Goal: Task Accomplishment & Management: Manage account settings

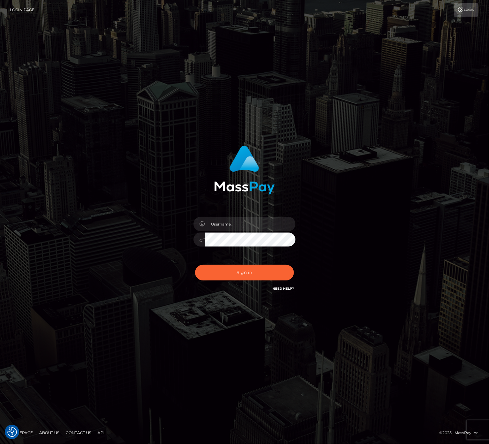
drag, startPoint x: 243, startPoint y: 214, endPoint x: 237, endPoint y: 223, distance: 10.7
click at [237, 223] on div at bounding box center [245, 236] width 112 height 49
click at [237, 223] on input "text" at bounding box center [250, 224] width 91 height 14
type input "speralta"
click at [229, 270] on button "Sign in" at bounding box center [244, 273] width 99 height 16
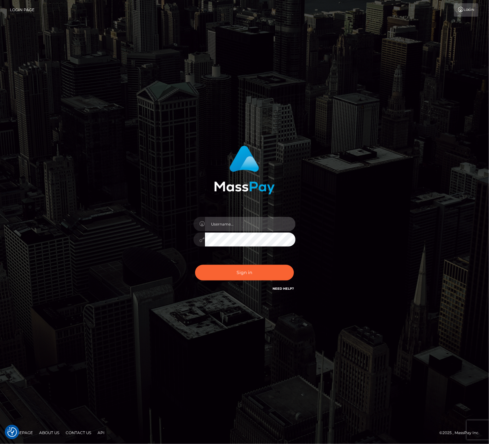
click at [240, 226] on input "text" at bounding box center [250, 224] width 91 height 14
type input "speralta"
click at [195, 265] on button "Sign in" at bounding box center [244, 273] width 99 height 16
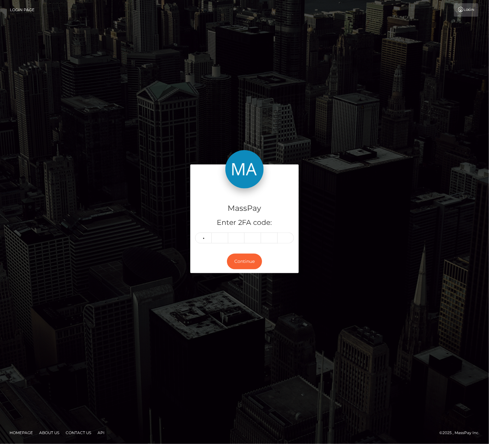
type input "1"
type input "6"
type input "2"
type input "5"
type input "1"
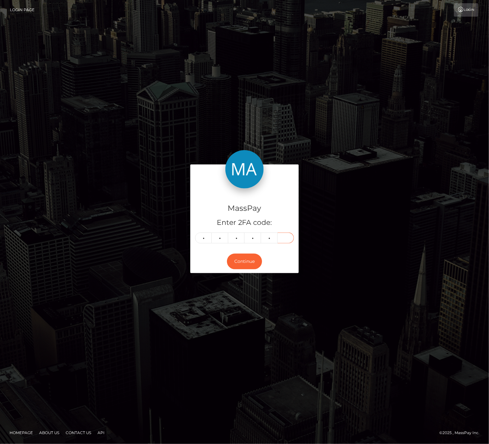
type input "9"
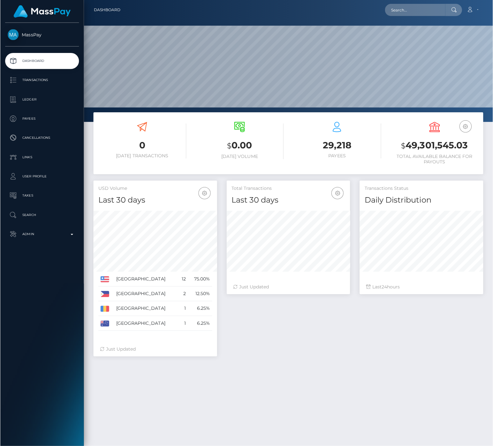
scroll to position [113, 123]
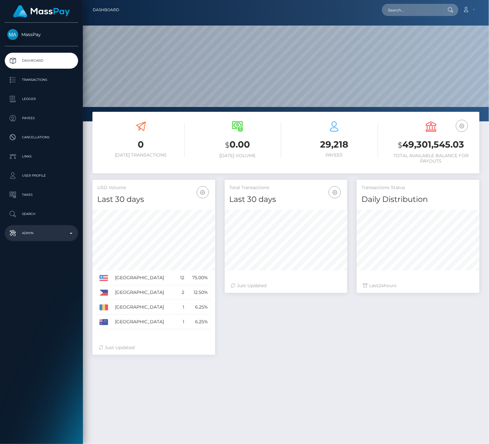
click at [39, 237] on p "Admin" at bounding box center [41, 233] width 68 height 10
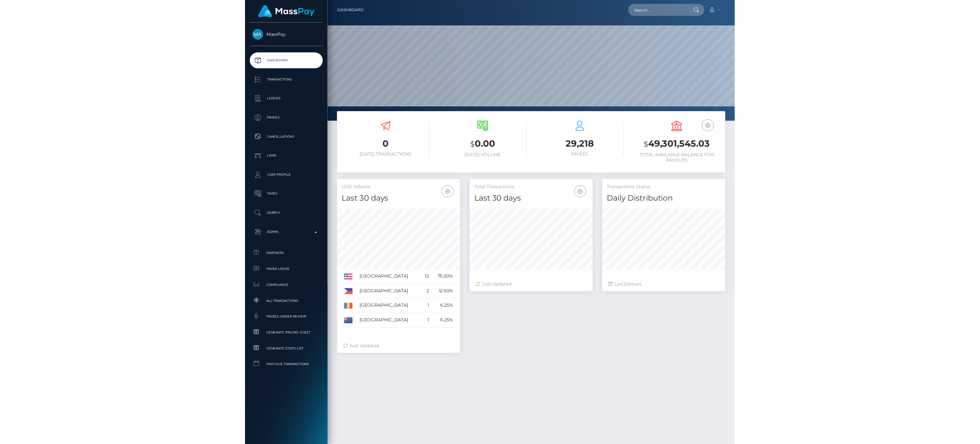
scroll to position [0, 0]
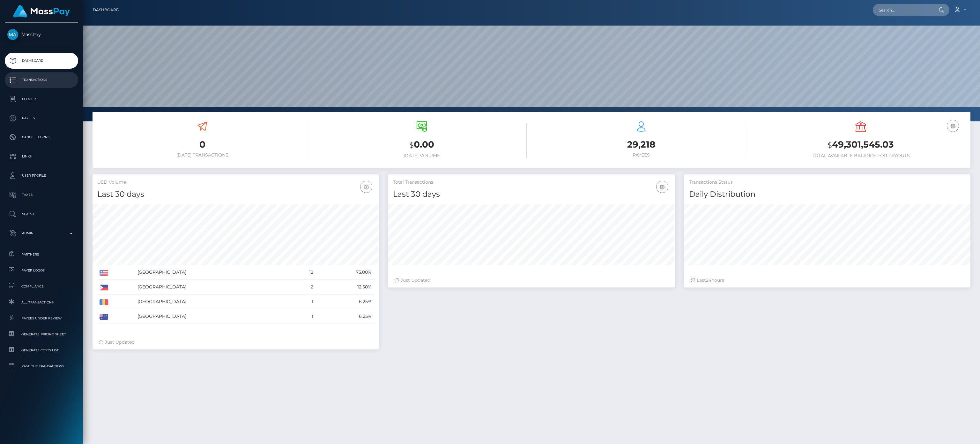
click at [41, 82] on p "Transactions" at bounding box center [41, 80] width 68 height 10
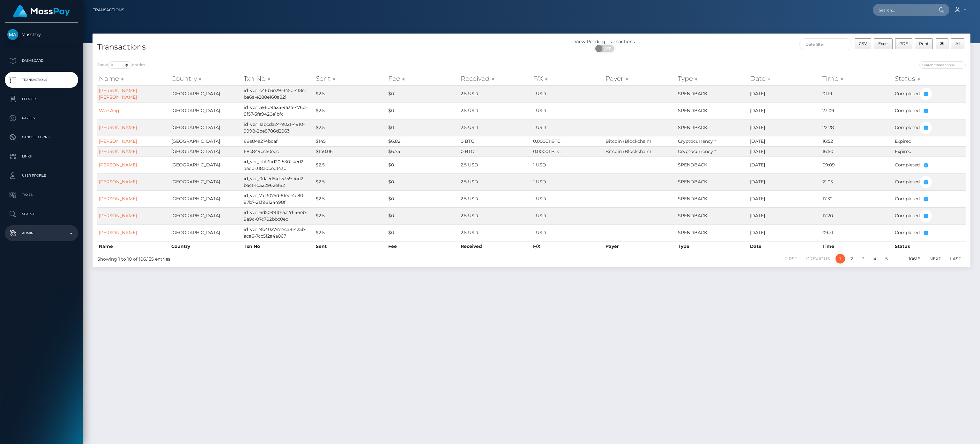
click at [22, 235] on p "Admin" at bounding box center [41, 233] width 68 height 10
click at [40, 382] on div "Choose Client" at bounding box center [37, 383] width 51 height 5
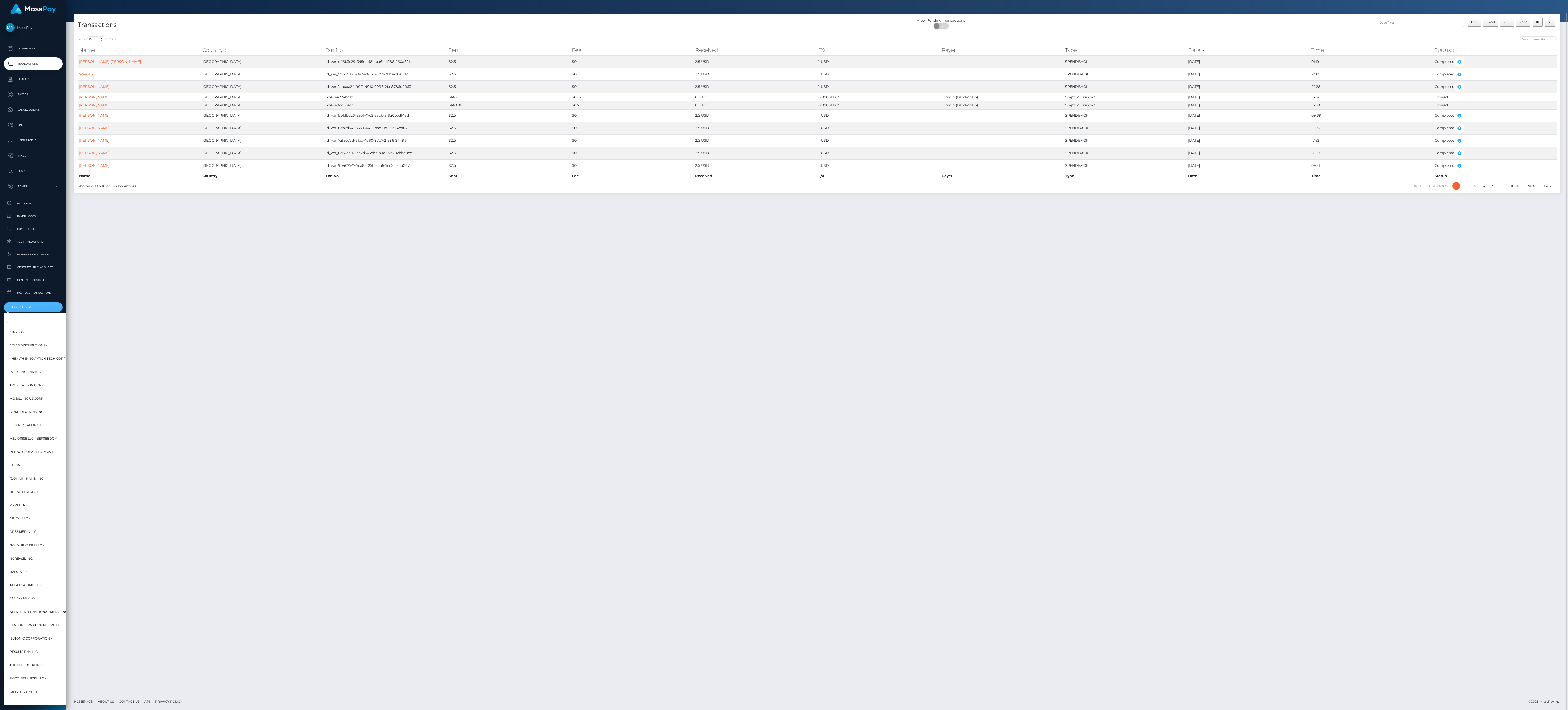
scroll to position [13, 0]
drag, startPoint x: 768, startPoint y: 2, endPoint x: 30, endPoint y: 318, distance: 802.8
click at [30, 318] on input "Search" at bounding box center [62, 319] width 112 height 7
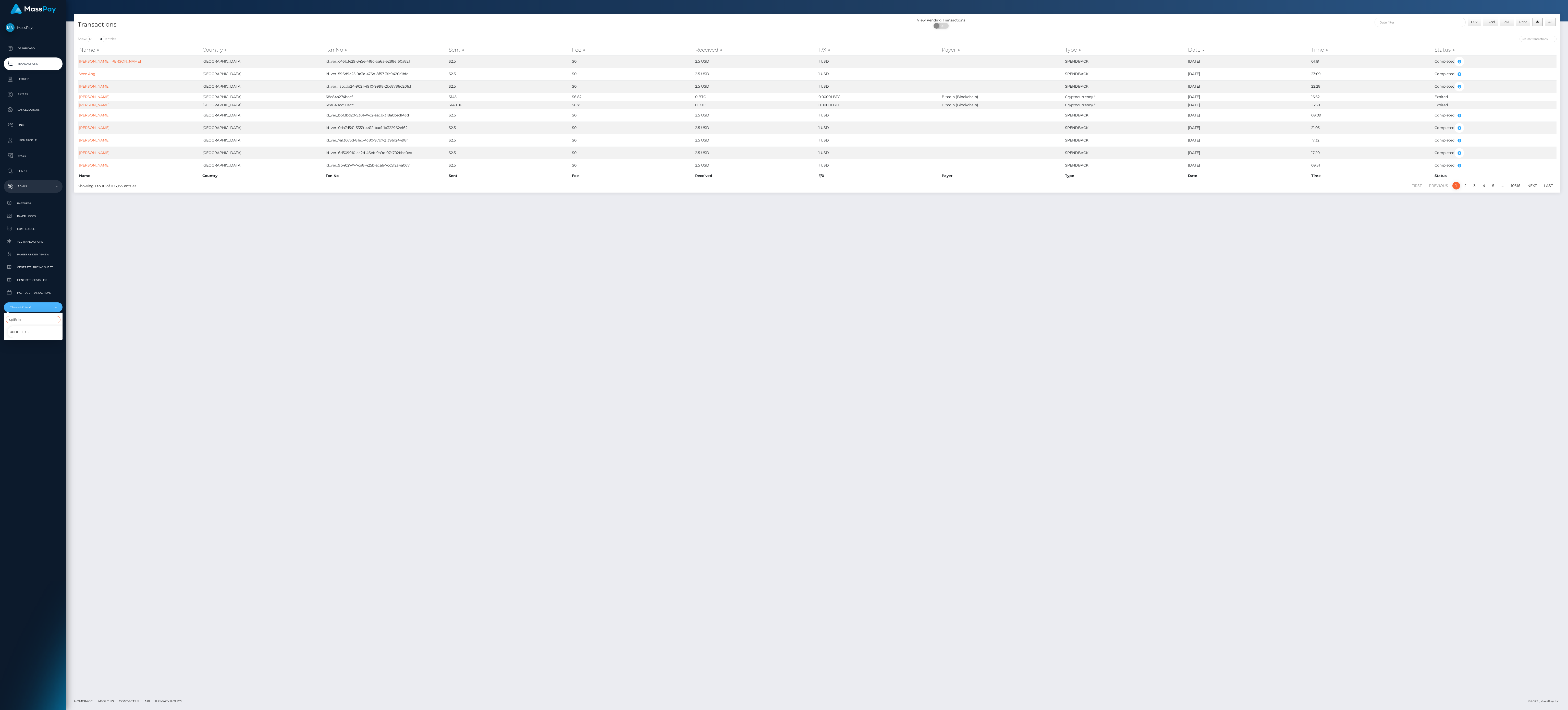
type input "uplift llc"
click at [38, 331] on link "Uplift LLC -" at bounding box center [37, 331] width 58 height 11
select select "289"
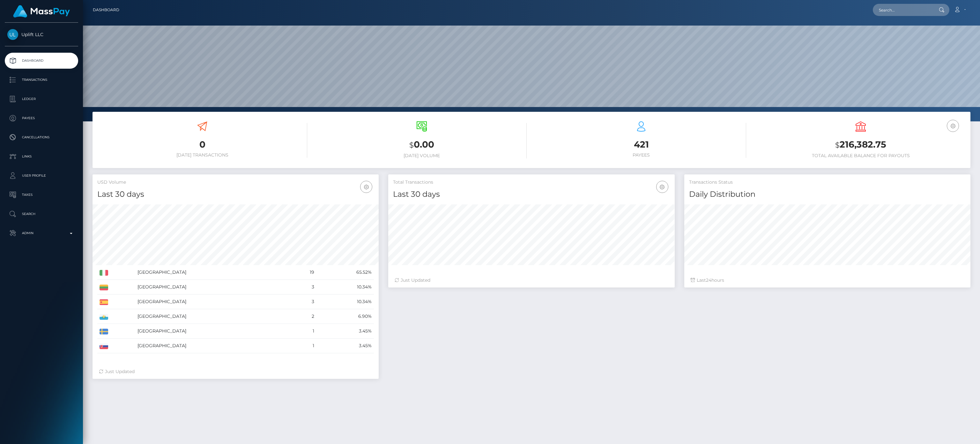
scroll to position [113, 286]
drag, startPoint x: 0, startPoint y: 0, endPoint x: 630, endPoint y: 320, distance: 706.6
click at [630, 320] on div "Total Transactions Last 30 days Last 30 days Last 60 days Last 90 days 24" at bounding box center [680, 279] width 592 height 211
click at [47, 82] on p "Transactions" at bounding box center [41, 80] width 68 height 10
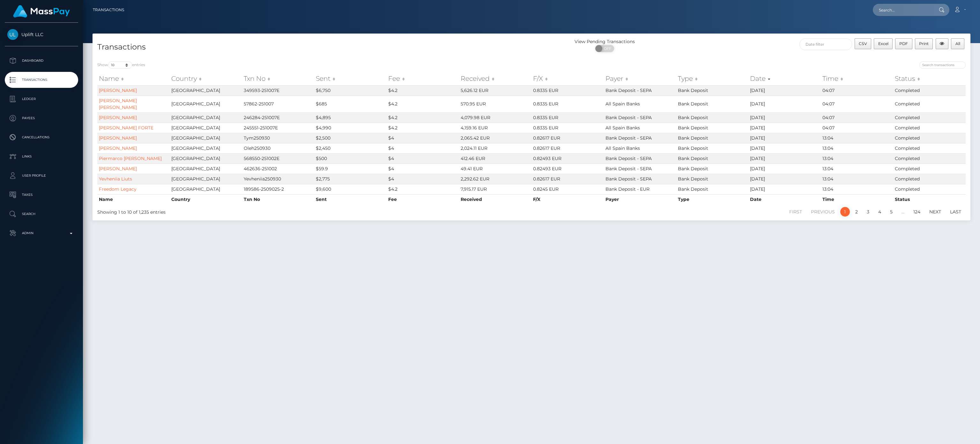
click at [585, 314] on div "Transactions View Pending Transactions ON OFF CSV Excel PDF Print All Show 10 2…" at bounding box center [531, 236] width 897 height 404
click at [825, 41] on input "text" at bounding box center [826, 44] width 53 height 12
click at [805, 59] on th at bounding box center [807, 60] width 10 height 9
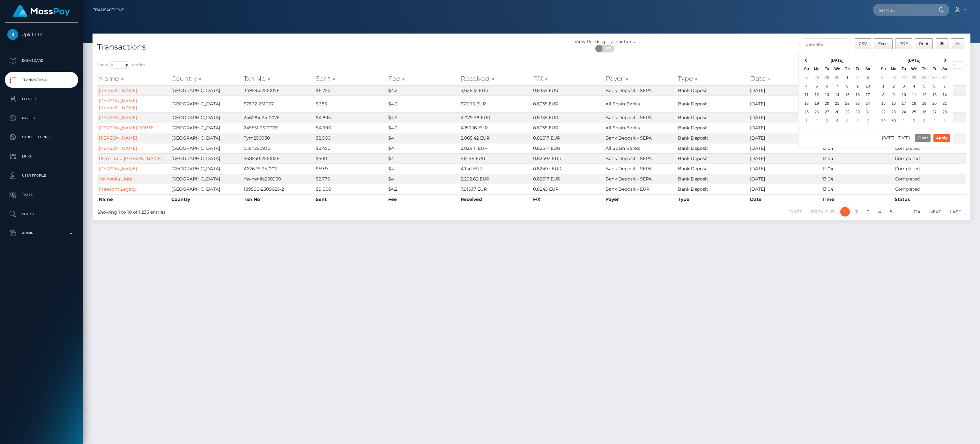
click at [805, 59] on th at bounding box center [807, 60] width 10 height 9
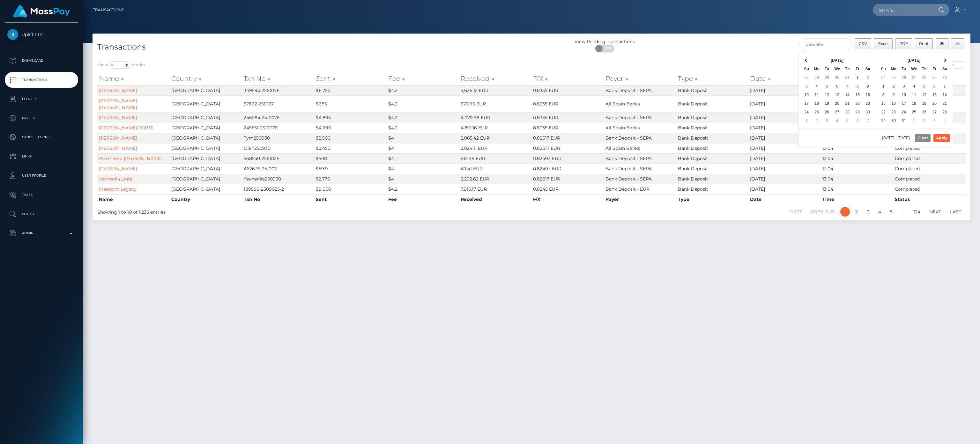
click at [805, 59] on th at bounding box center [807, 60] width 10 height 9
click at [944, 58] on th at bounding box center [945, 60] width 10 height 9
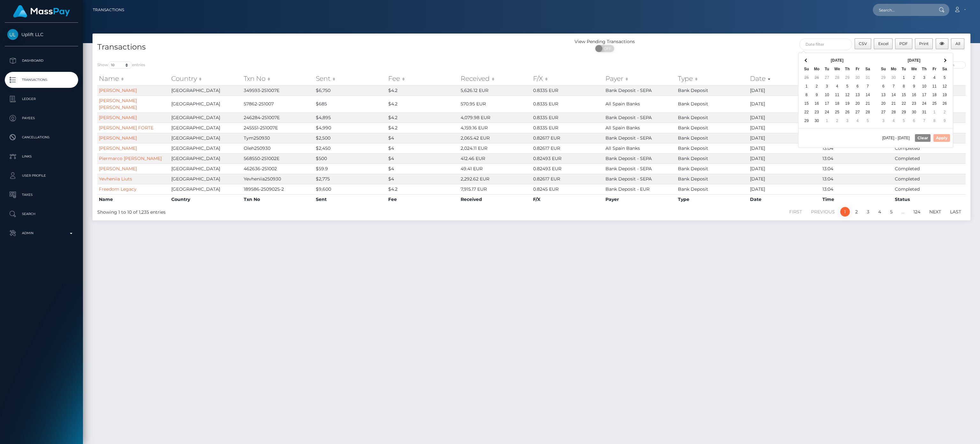
click at [944, 58] on th at bounding box center [945, 60] width 10 height 9
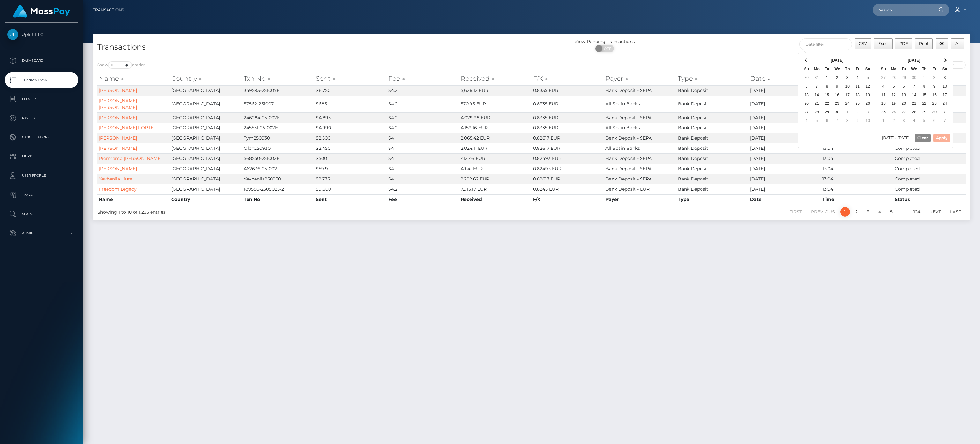
click at [944, 58] on th at bounding box center [945, 60] width 10 height 9
click at [940, 140] on button "Apply" at bounding box center [942, 138] width 17 height 8
type input "08/27/2024 - 08/01/2025"
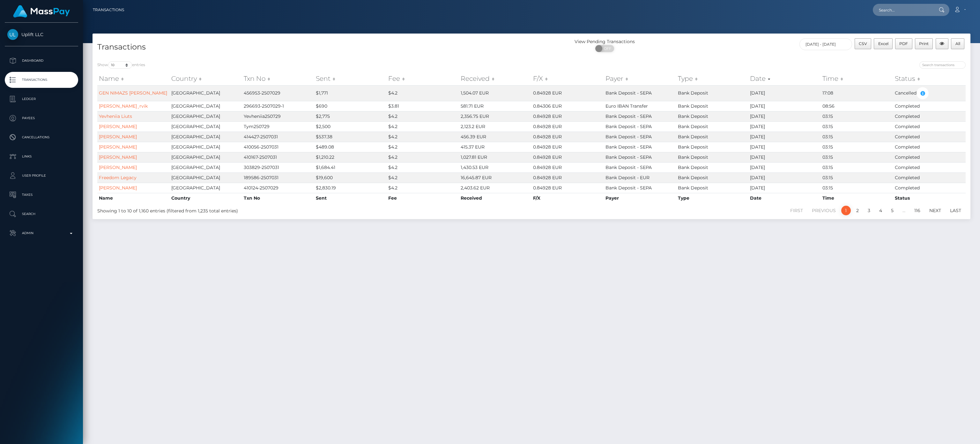
click at [120, 58] on div "Show 10 25 50 100 250 500 1,000 3,500 All entries Name Country Txn No Sent Fee …" at bounding box center [532, 137] width 878 height 162
click at [123, 65] on select "10 25 50 100 250 500 1,000 3,500 All" at bounding box center [120, 64] width 24 height 7
select select "-1"
click at [109, 61] on select "10 25 50 100 250 500 1,000 3,500 All" at bounding box center [120, 64] width 24 height 7
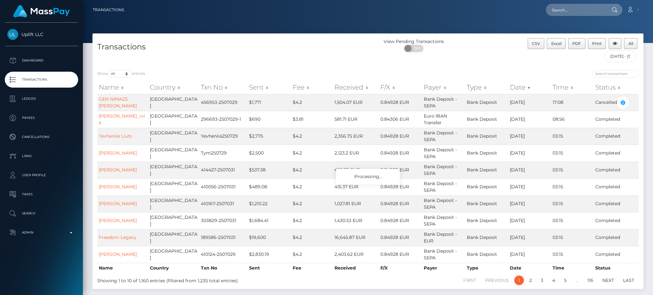
drag, startPoint x: 934, startPoint y: 0, endPoint x: 315, endPoint y: 48, distance: 620.8
click at [315, 48] on h4 "Transactions" at bounding box center [230, 46] width 266 height 11
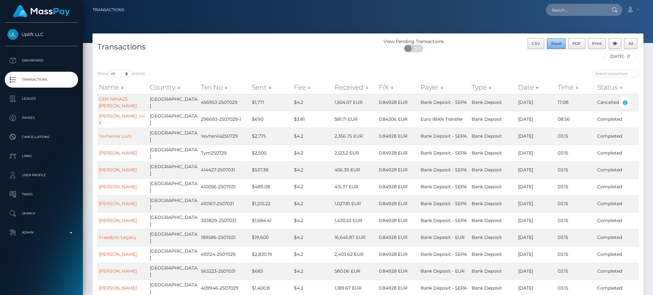
click at [561, 44] on span "Excel" at bounding box center [557, 43] width 10 height 5
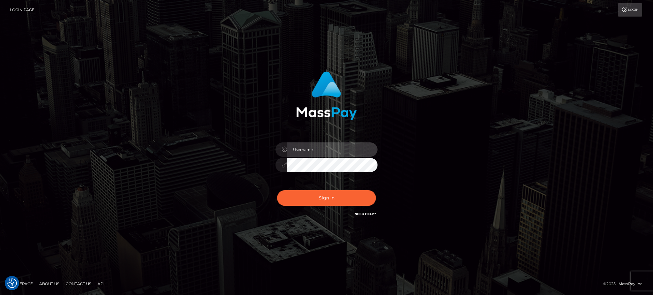
click at [334, 153] on input "text" at bounding box center [332, 150] width 91 height 14
type input "speralta"
click at [478, 210] on div "speralta Sign in" at bounding box center [327, 148] width 364 height 162
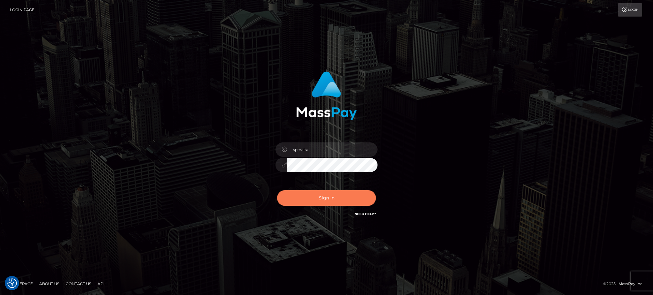
click at [328, 193] on button "Sign in" at bounding box center [326, 198] width 99 height 16
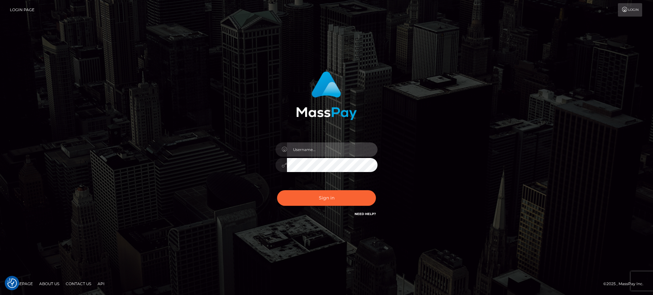
click at [337, 153] on input "text" at bounding box center [332, 150] width 91 height 14
type input "speralta"
click at [277, 190] on button "Sign in" at bounding box center [326, 198] width 99 height 16
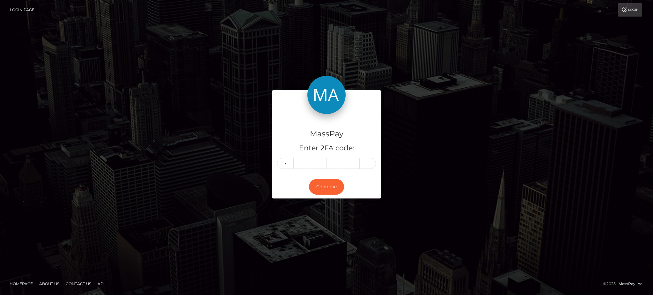
type input "1"
type input "8"
type input "2"
type input "3"
type input "7"
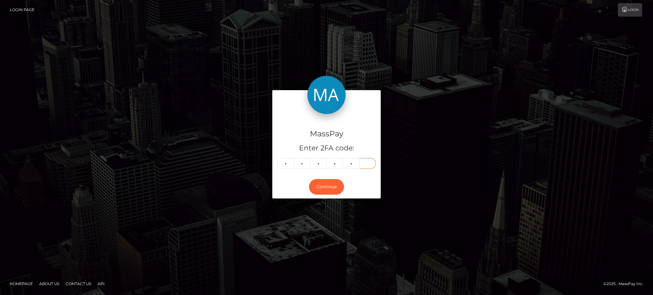
type input "2"
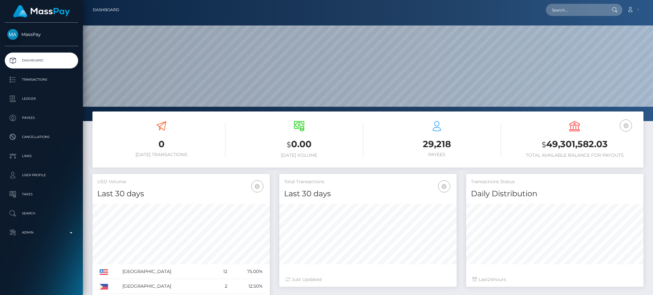
scroll to position [14, 0]
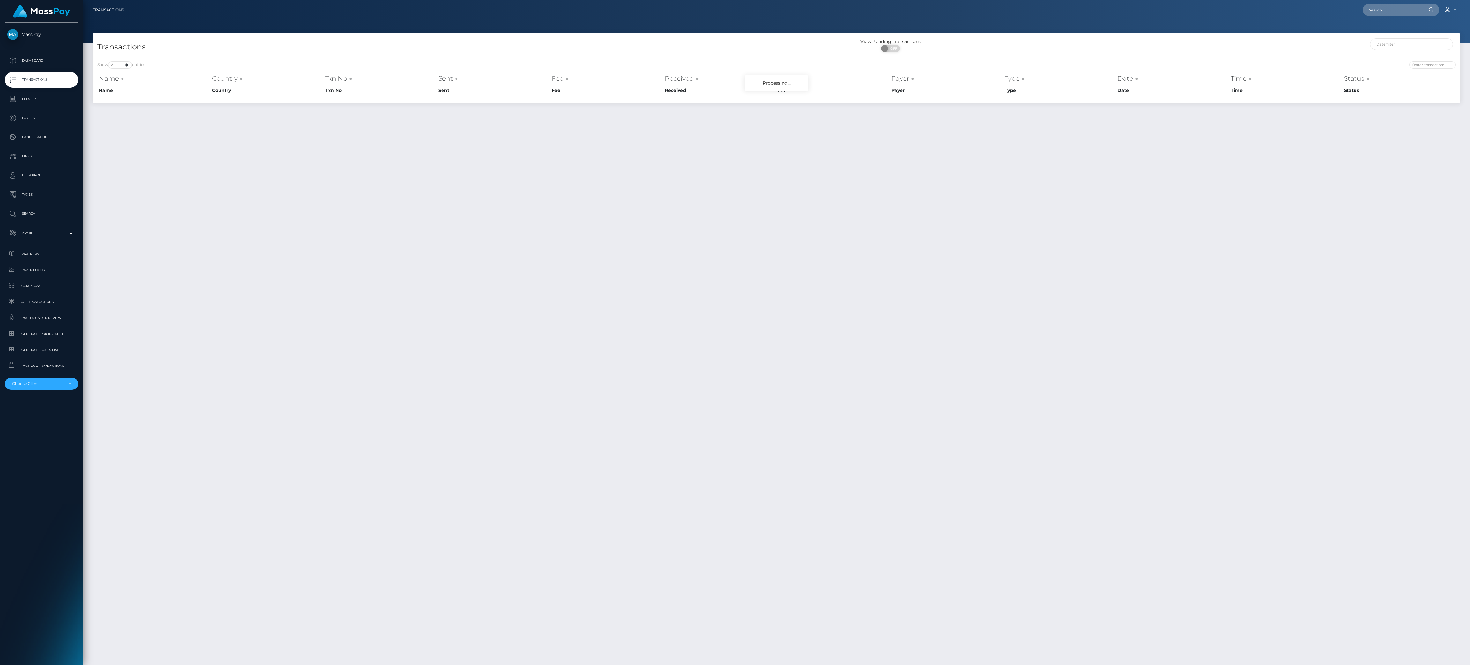
select select "-1"
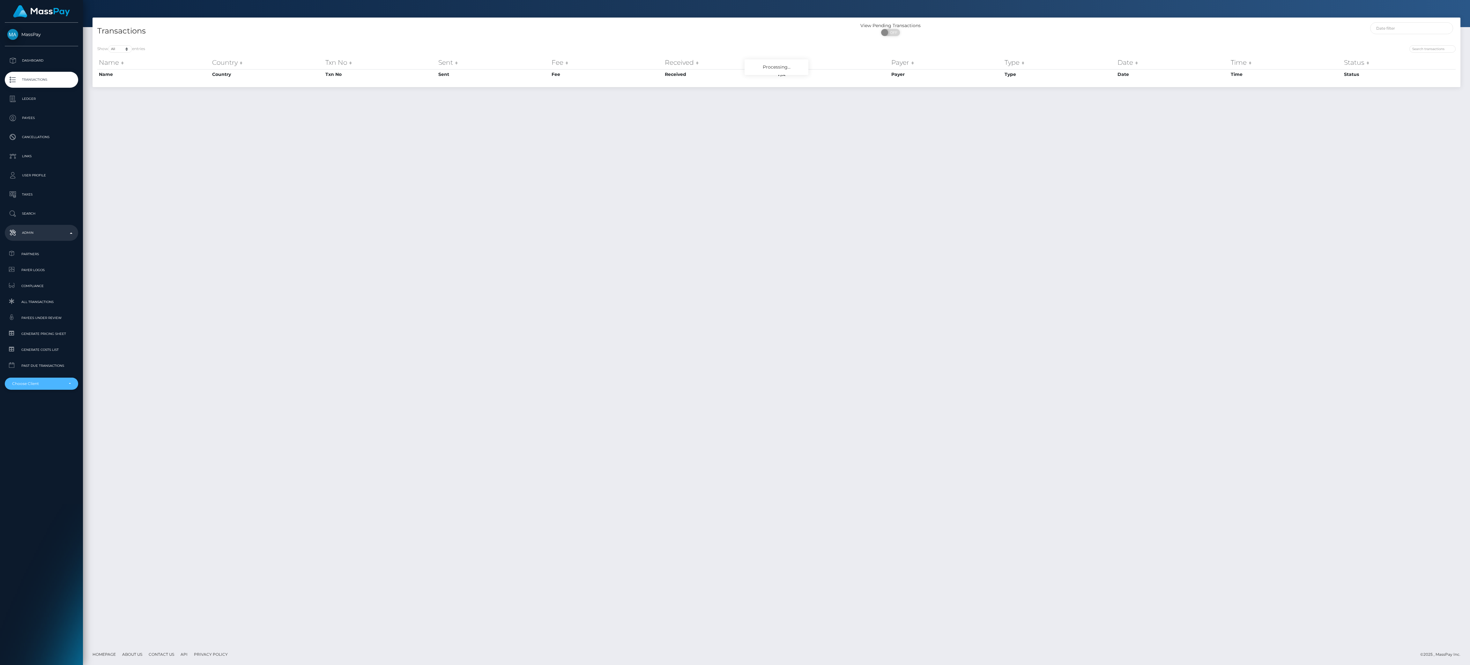
click at [63, 378] on div "Choose Client" at bounding box center [41, 384] width 73 height 12
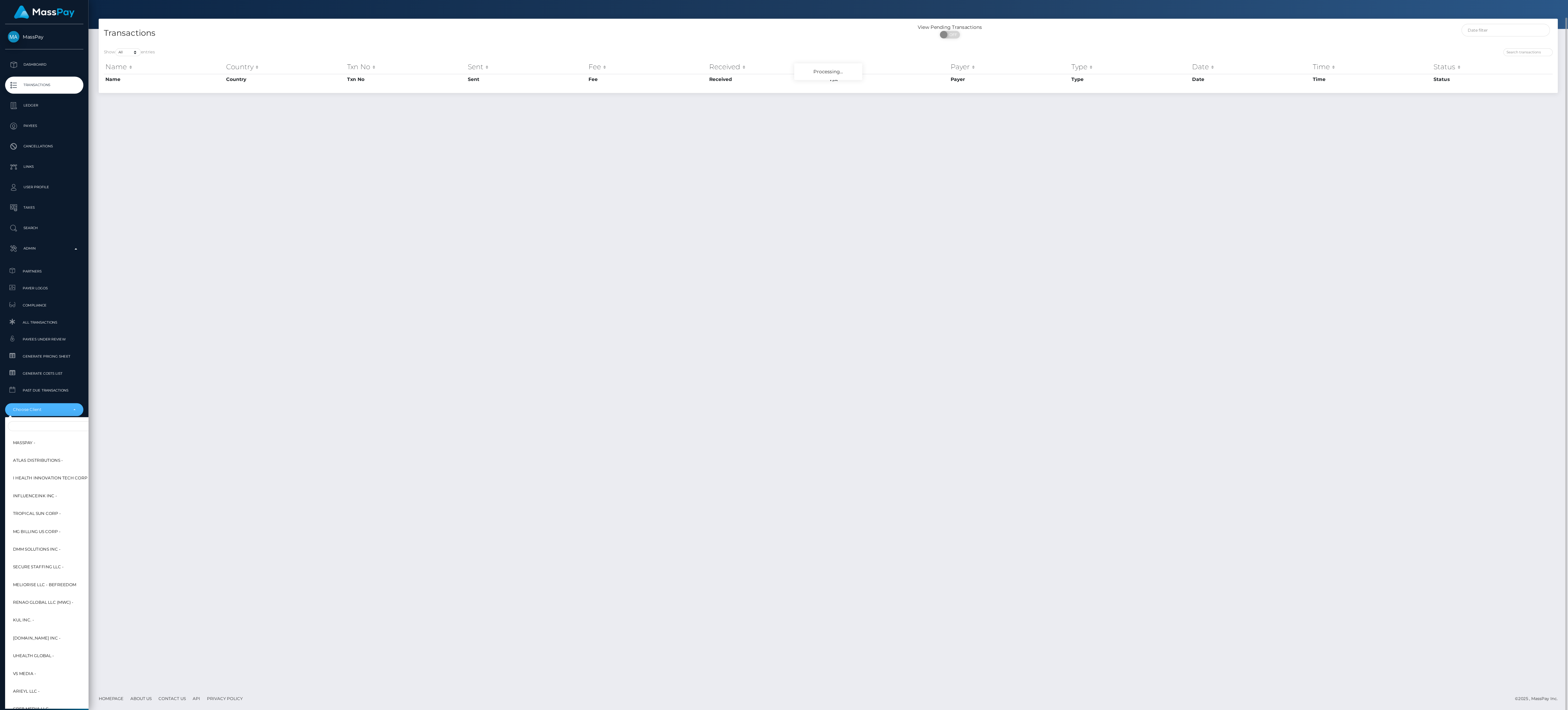
scroll to position [13, 0]
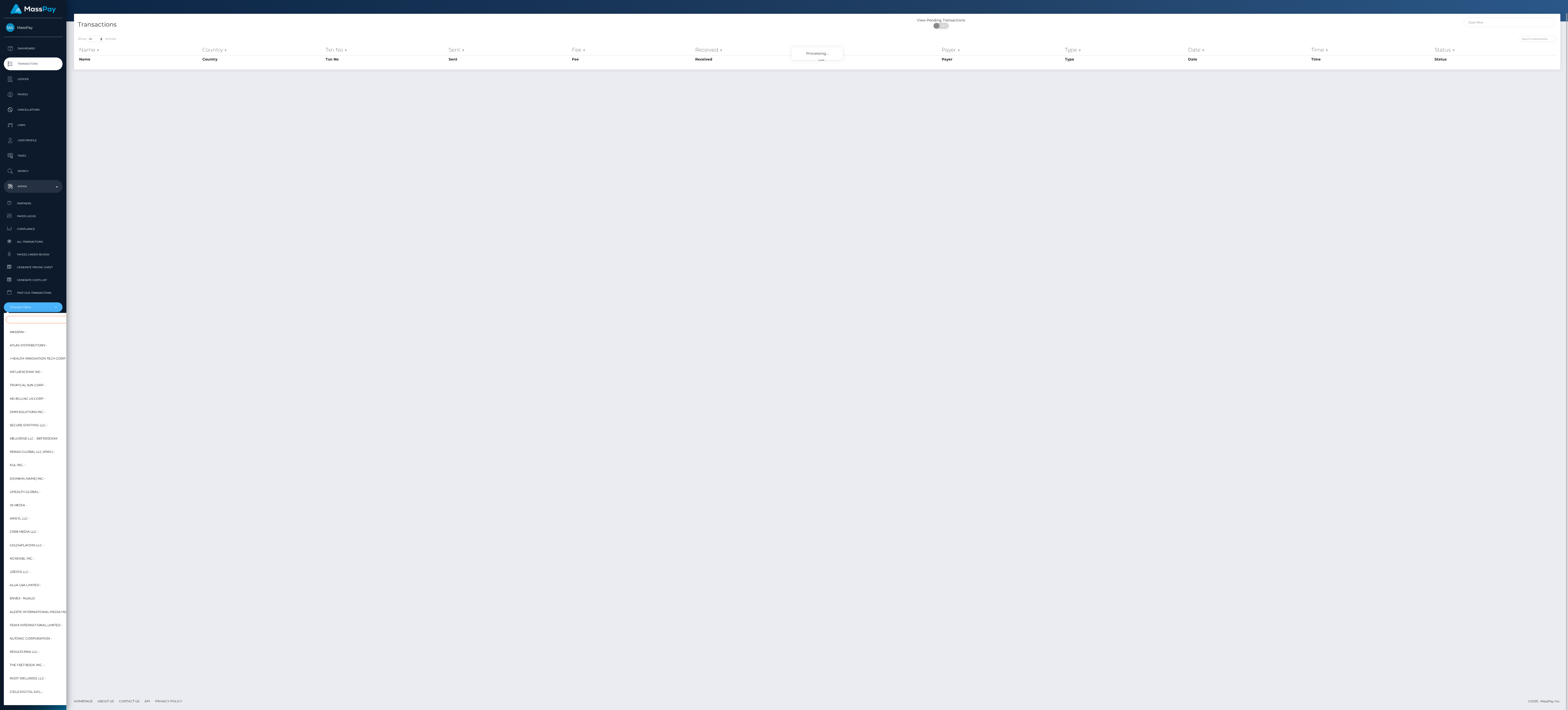
click at [42, 320] on input "Search" at bounding box center [62, 319] width 112 height 7
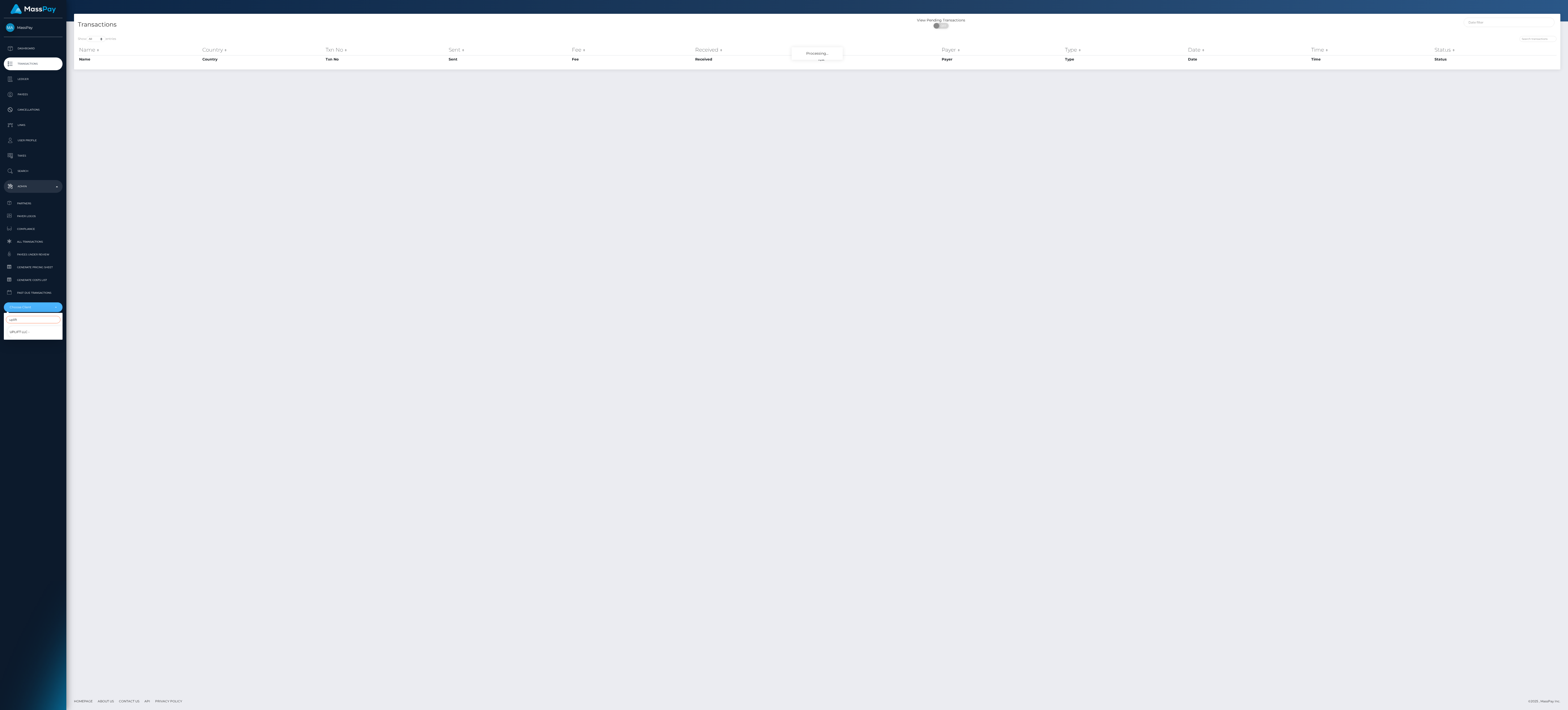
type input "uplift"
click at [38, 327] on link "Uplift LLC -" at bounding box center [37, 331] width 58 height 11
select select "289"
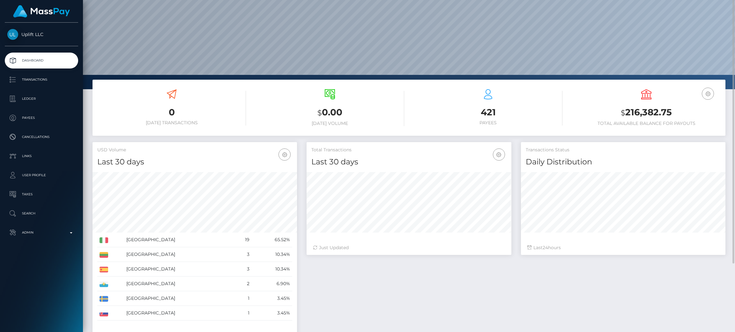
scroll to position [48, 0]
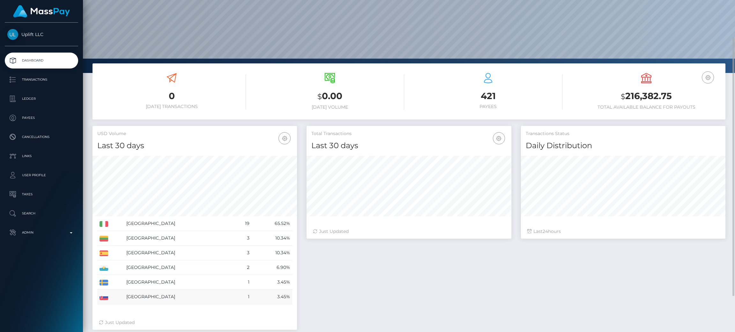
drag, startPoint x: 98, startPoint y: 223, endPoint x: 289, endPoint y: 299, distance: 204.8
click at [289, 299] on tbody "Italy 19 65.52%" at bounding box center [194, 261] width 195 height 88
copy tbody "Italy 19 65.52% Lithuania 3 10.34% Spain 3 10.34% San Marino 2 6.90% Sweden 1 3…"
